Goal: Task Accomplishment & Management: Manage account settings

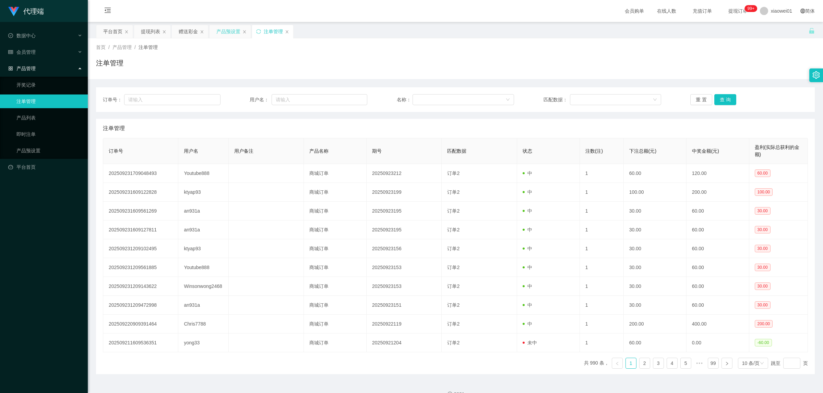
click at [237, 33] on div "产品预设置" at bounding box center [228, 31] width 24 height 13
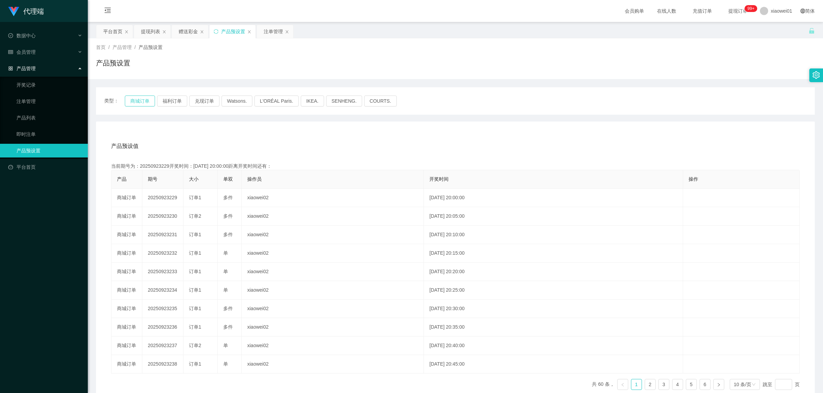
click at [136, 100] on button "商城订单" at bounding box center [140, 101] width 30 height 11
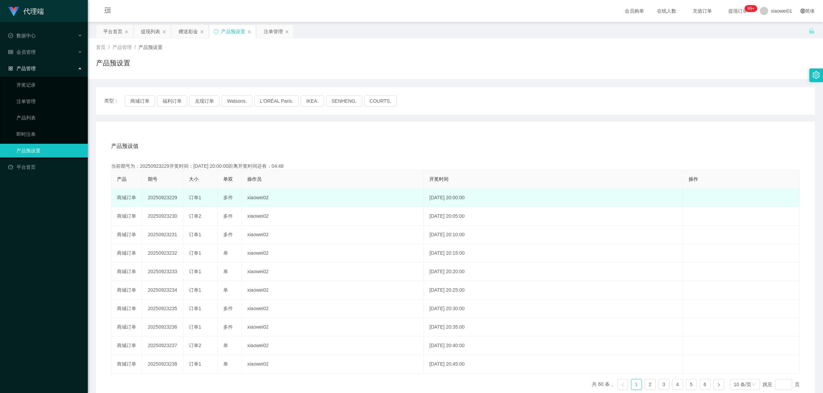
click at [166, 197] on td "20250923229" at bounding box center [162, 198] width 41 height 19
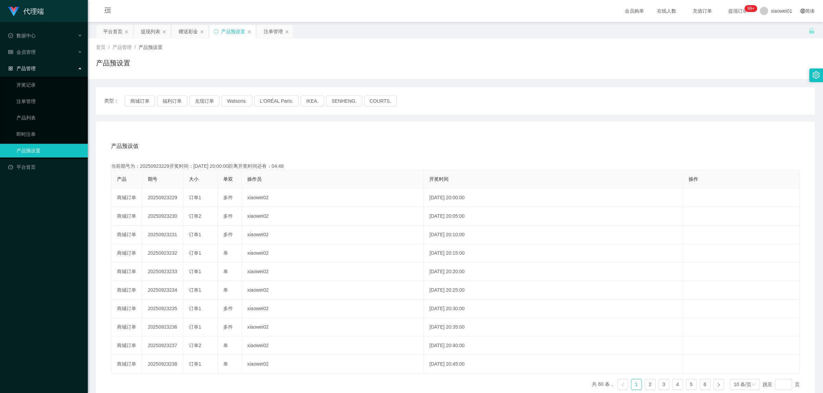
copy td "20250923229"
click at [192, 30] on div "赠送彩金" at bounding box center [188, 31] width 19 height 13
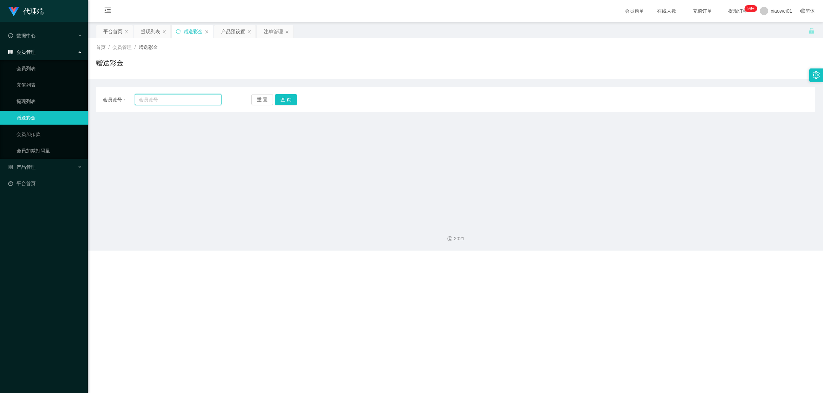
click at [182, 102] on input "text" at bounding box center [178, 99] width 87 height 11
paste input "Winsonwong2468"
type input "Winsonwong2468"
click at [282, 101] on button "查 询" at bounding box center [286, 99] width 22 height 11
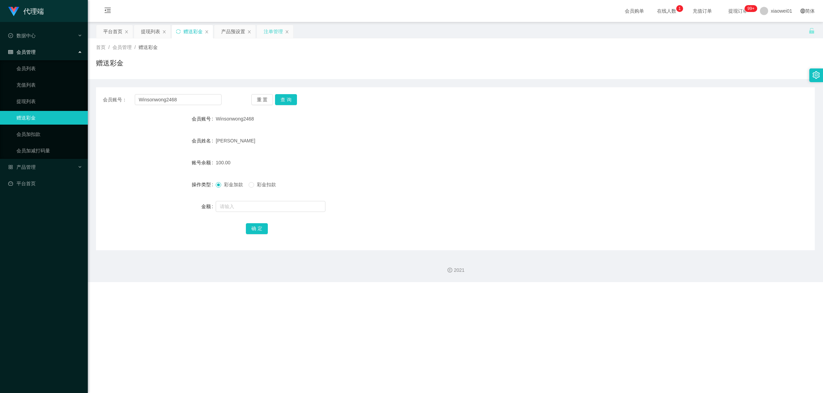
click at [269, 31] on div "注单管理" at bounding box center [273, 31] width 19 height 13
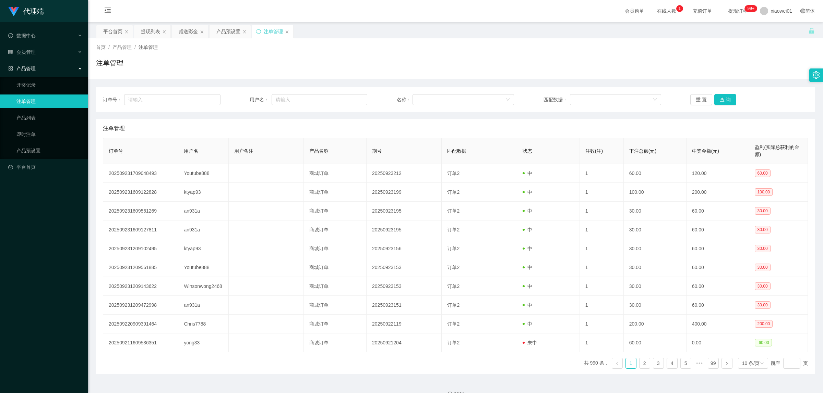
click at [734, 93] on div "订单号： 用户名： 名称： 匹配数据： 重 置 查 询" at bounding box center [455, 99] width 718 height 25
click at [727, 98] on button "查 询" at bounding box center [725, 99] width 22 height 11
click at [732, 98] on div "重 置 查 询" at bounding box center [749, 99] width 118 height 11
click at [726, 100] on button "查 询" at bounding box center [725, 99] width 22 height 11
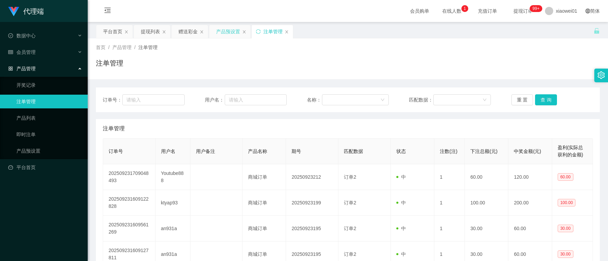
click at [215, 35] on div "产品预设置" at bounding box center [229, 31] width 41 height 13
click at [219, 31] on div "产品预设置" at bounding box center [228, 31] width 24 height 13
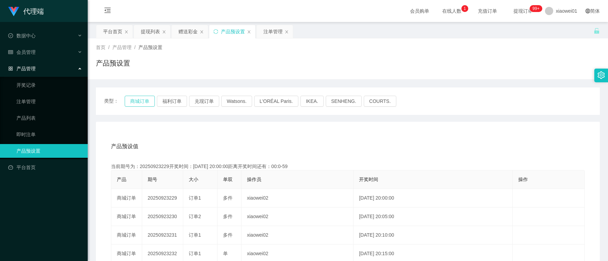
click at [139, 100] on button "商城订单" at bounding box center [140, 101] width 30 height 11
click at [140, 100] on button "商城订单" at bounding box center [140, 101] width 30 height 11
type button "k3wph"
click at [265, 31] on div "注单管理" at bounding box center [273, 31] width 19 height 13
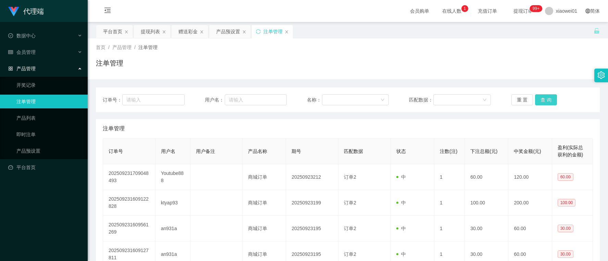
click at [547, 97] on button "查 询" at bounding box center [546, 99] width 22 height 11
click at [191, 37] on div "赠送彩金" at bounding box center [188, 31] width 19 height 13
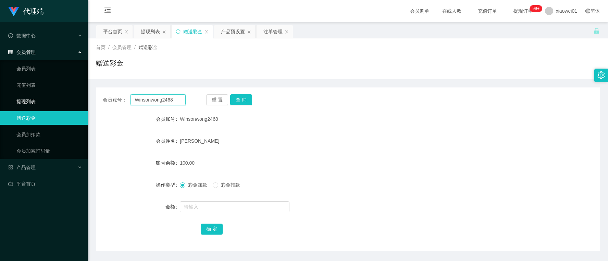
drag, startPoint x: 179, startPoint y: 98, endPoint x: -44, endPoint y: 97, distance: 222.4
click at [0, 97] on html "代理端 数据中心 会员管理 会员列表 充值列表 提现列表 赠送彩金 会员加扣款 会员加减打码量 产品管理 开奖记录 注单管理 产品列表 即时注单 产品预设置 …" at bounding box center [304, 130] width 608 height 261
type input "kinky"
click at [239, 107] on div "会员账号： kinky 重 置 查 询 会员账号 Winsonwong2468 会员姓名 [PERSON_NAME] lei kok 账号余额 100.00 …" at bounding box center [348, 168] width 504 height 163
click at [242, 98] on button "查 询" at bounding box center [241, 99] width 22 height 11
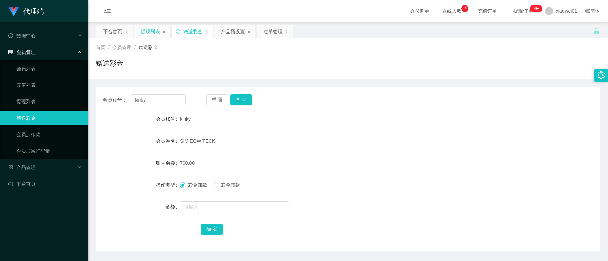
click at [148, 31] on div "提现列表" at bounding box center [150, 31] width 19 height 13
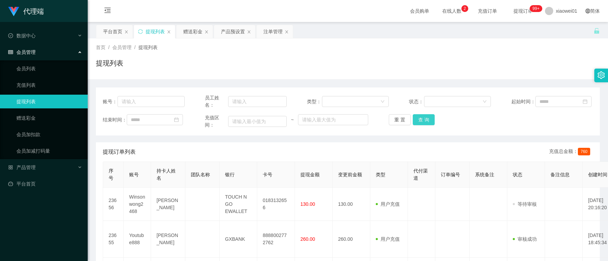
click at [428, 120] on button "查 询" at bounding box center [424, 119] width 22 height 11
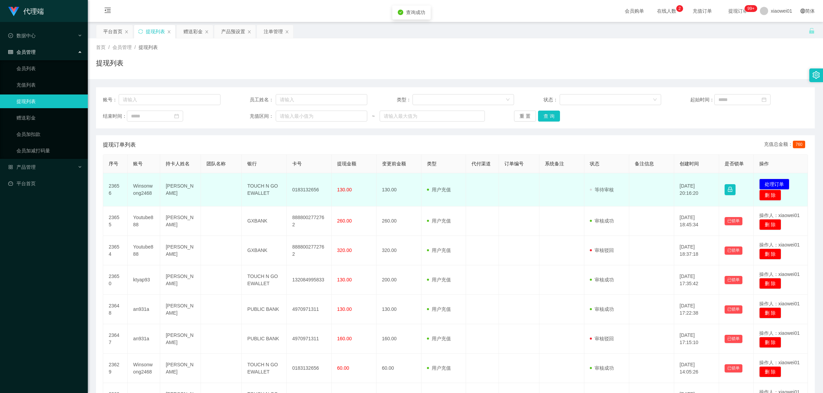
click at [307, 191] on td "0183132656" at bounding box center [309, 189] width 45 height 33
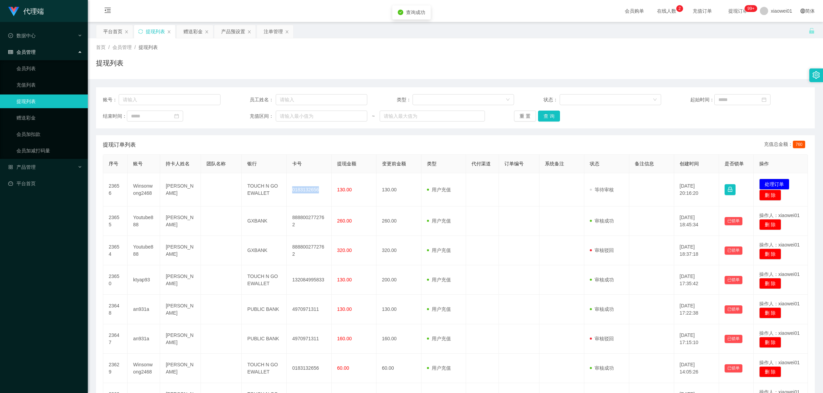
copy td "0183132656"
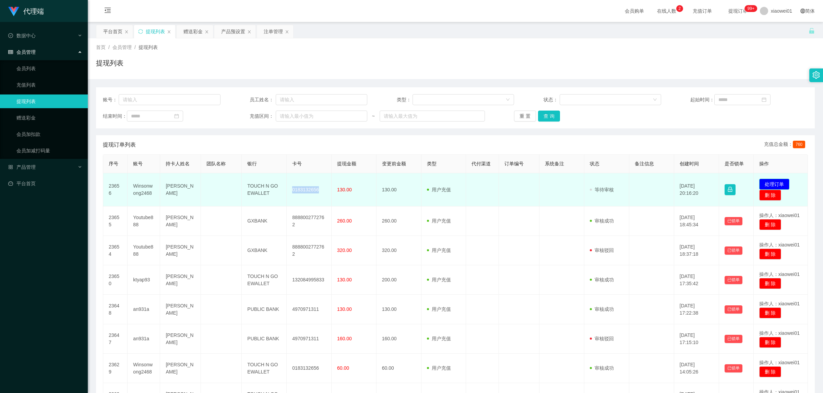
click at [772, 180] on button "处理订单" at bounding box center [774, 184] width 30 height 11
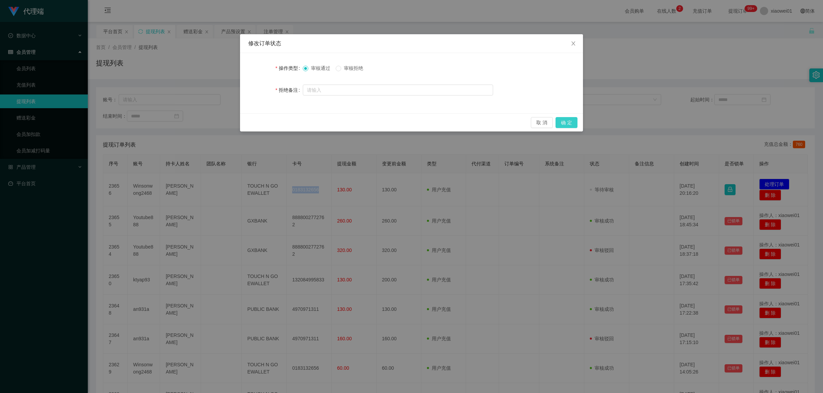
click at [573, 119] on button "确 定" at bounding box center [566, 122] width 22 height 11
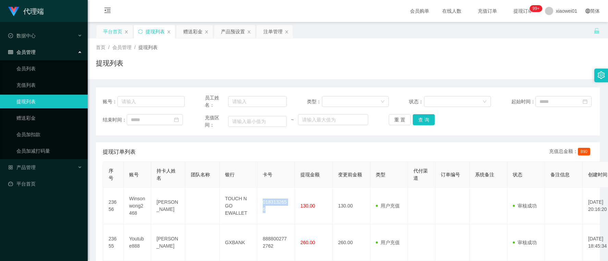
click at [121, 36] on div "平台首页" at bounding box center [112, 31] width 19 height 13
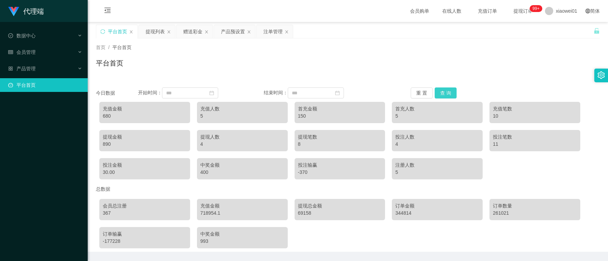
click at [448, 88] on button "查 询" at bounding box center [446, 92] width 22 height 11
